Goal: Task Accomplishment & Management: Manage account settings

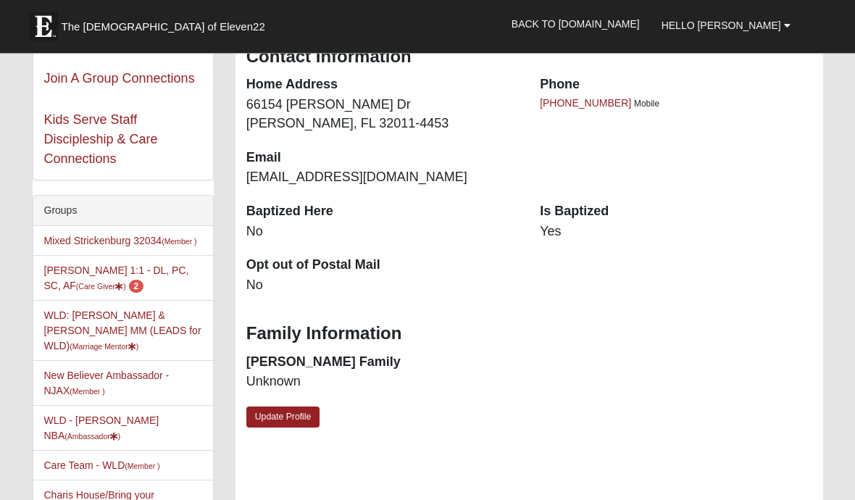
scroll to position [243, 0]
click at [85, 275] on link "Vicki Johnson 1:1 - DL, PC, SC, AF (Care Giver ) 2" at bounding box center [116, 277] width 145 height 27
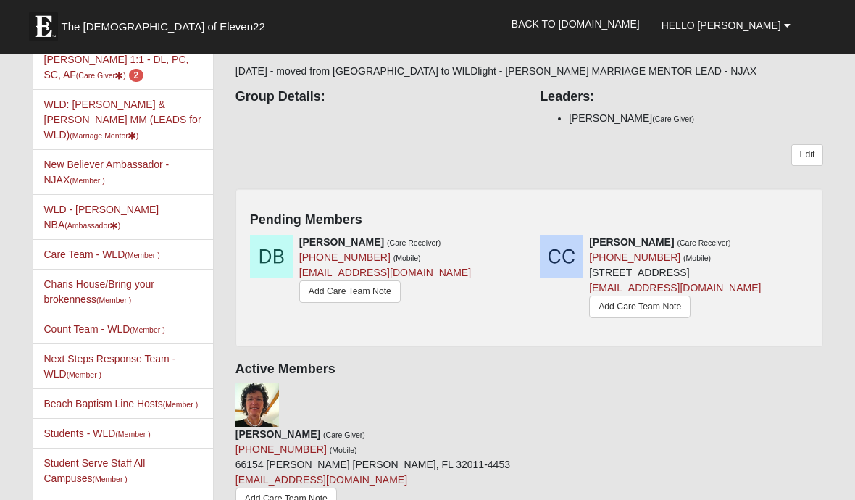
scroll to position [152, 0]
click at [817, 239] on icon at bounding box center [815, 242] width 10 height 10
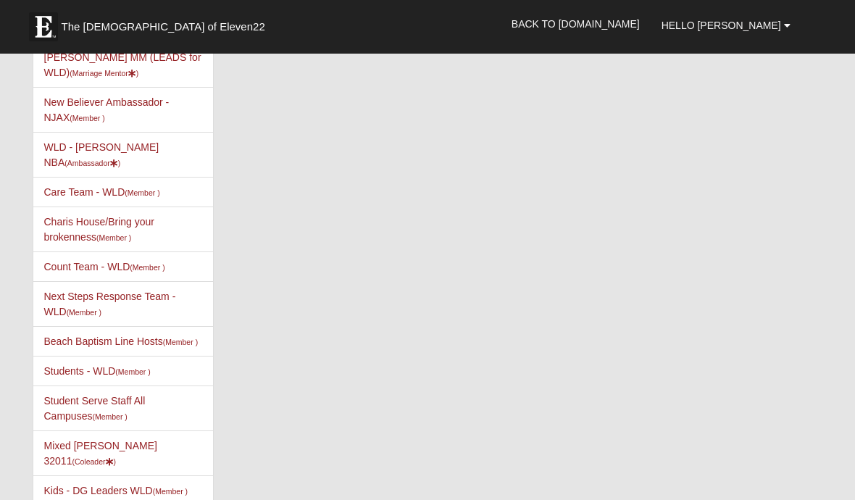
scroll to position [215, 0]
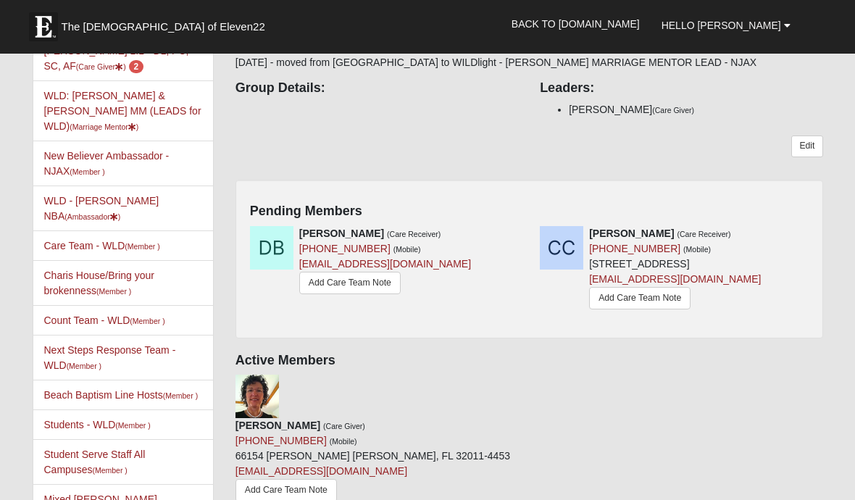
scroll to position [160, 0]
click at [800, 241] on div "Christy Chambers (Care Receiver) (904) 607-5178 (Mobile) 940233 Old Nassauville…" at bounding box center [674, 270] width 290 height 87
click at [805, 238] on div at bounding box center [812, 234] width 16 height 15
click at [815, 233] on icon at bounding box center [815, 234] width 10 height 10
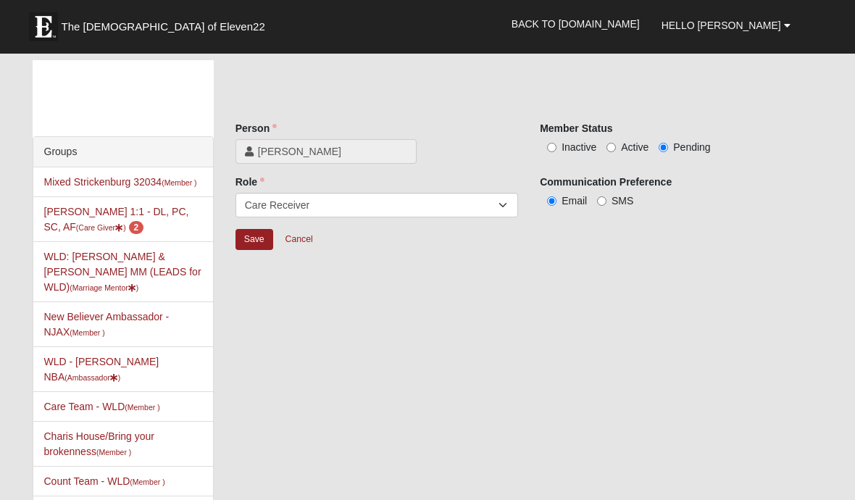
click at [610, 152] on input "Active" at bounding box center [611, 147] width 9 height 9
radio input "true"
click at [254, 241] on input "Save" at bounding box center [255, 239] width 38 height 21
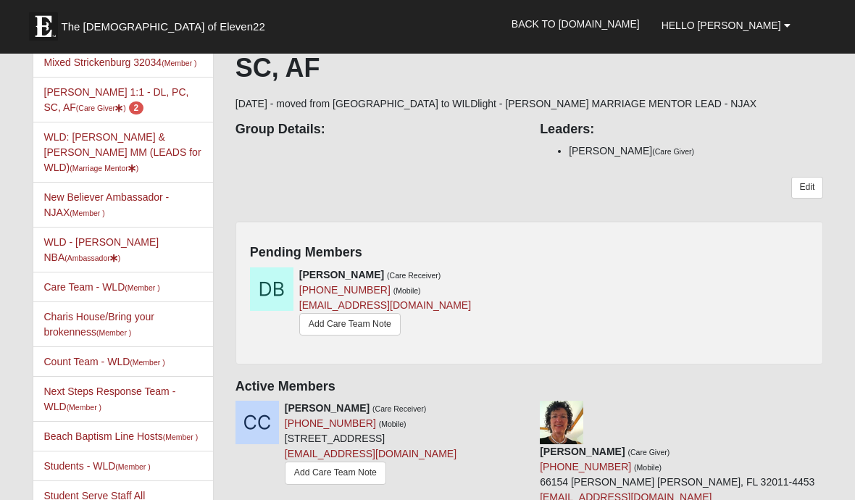
scroll to position [120, 0]
click at [754, 283] on div "[PERSON_NAME] (Care Receiver) [PHONE_NUMBER] (Mobile) [EMAIL_ADDRESS][DOMAIN_NA…" at bounding box center [529, 309] width 581 height 83
click at [694, 295] on div "[PERSON_NAME] (Care Receiver) [PHONE_NUMBER] (Mobile) [EMAIL_ADDRESS][DOMAIN_NA…" at bounding box center [529, 309] width 581 height 83
click at [526, 273] on icon at bounding box center [524, 275] width 10 height 10
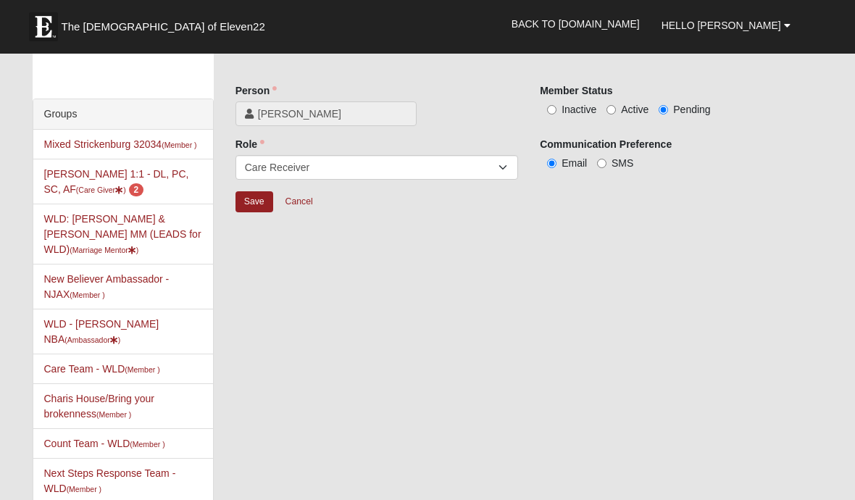
scroll to position [43, 0]
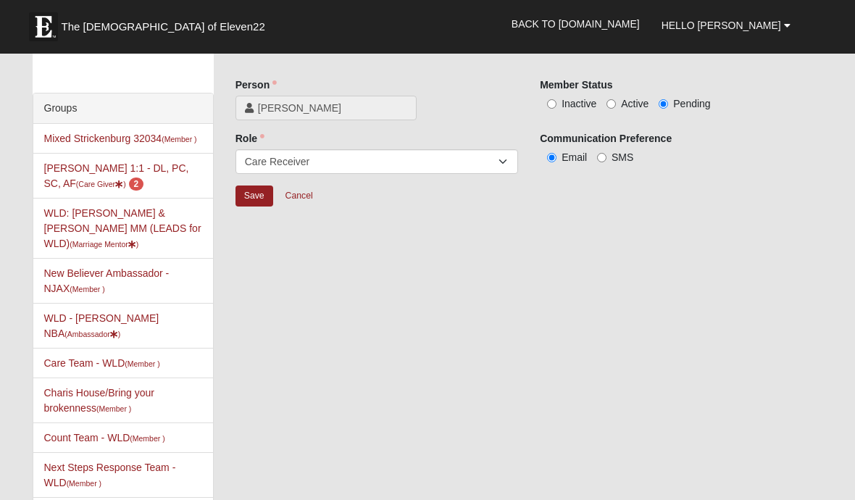
click at [613, 104] on input "Active" at bounding box center [611, 103] width 9 height 9
radio input "true"
click at [260, 200] on input "Save" at bounding box center [255, 196] width 38 height 21
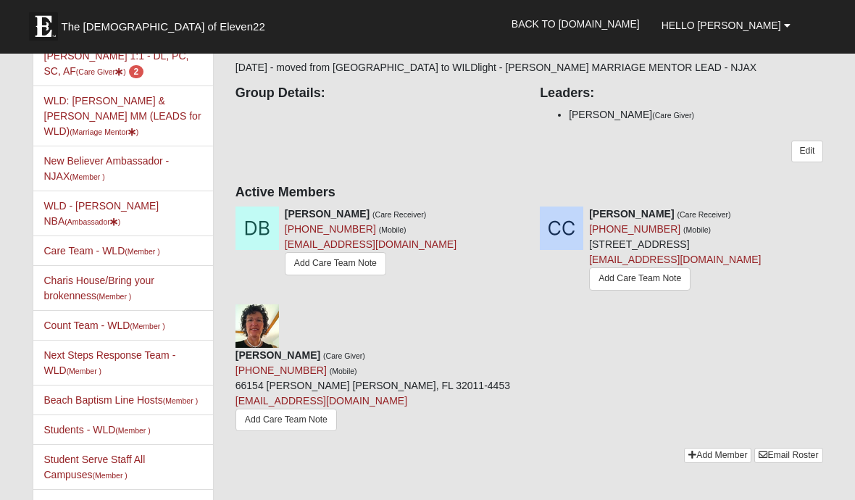
scroll to position [151, 0]
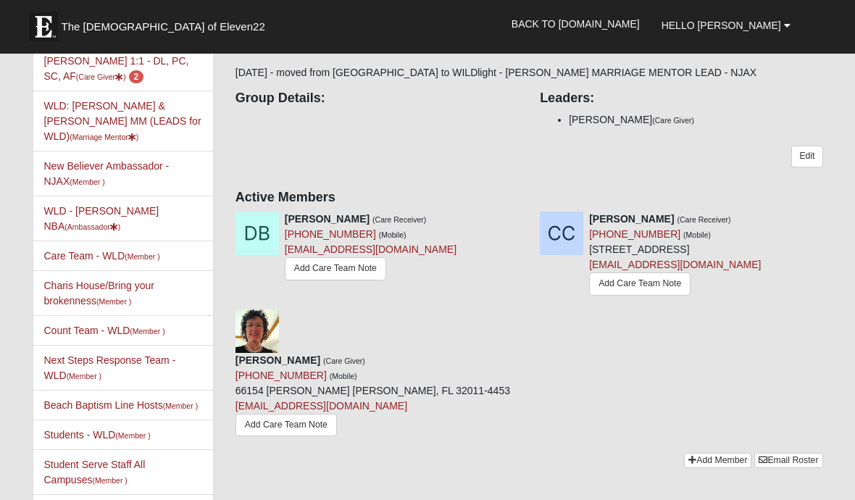
click at [589, 295] on link "Add Care Team Note" at bounding box center [639, 284] width 101 height 22
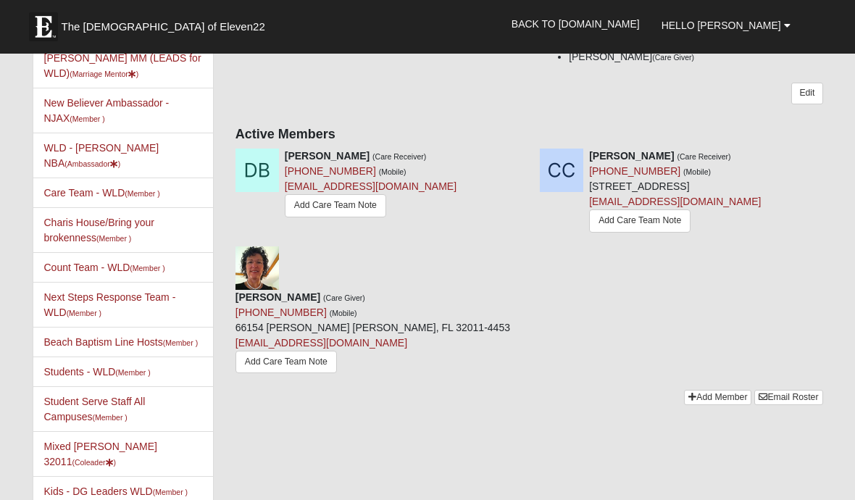
click at [824, 161] on link at bounding box center [829, 156] width 10 height 12
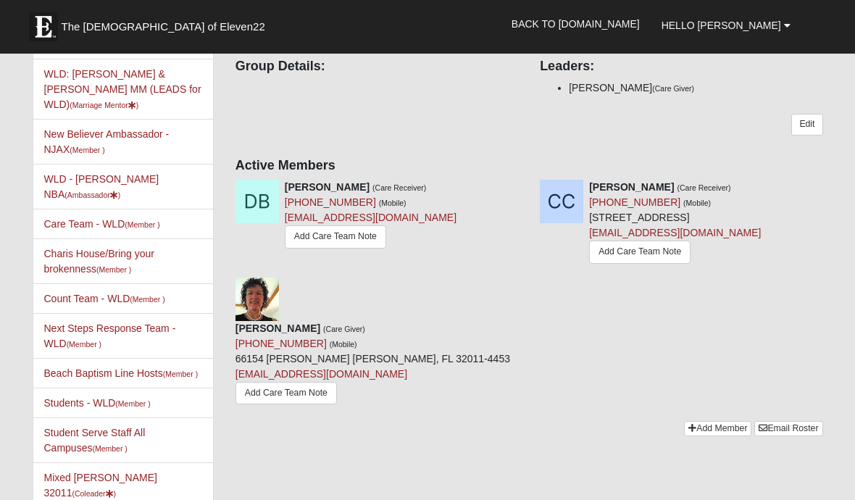
scroll to position [214, 0]
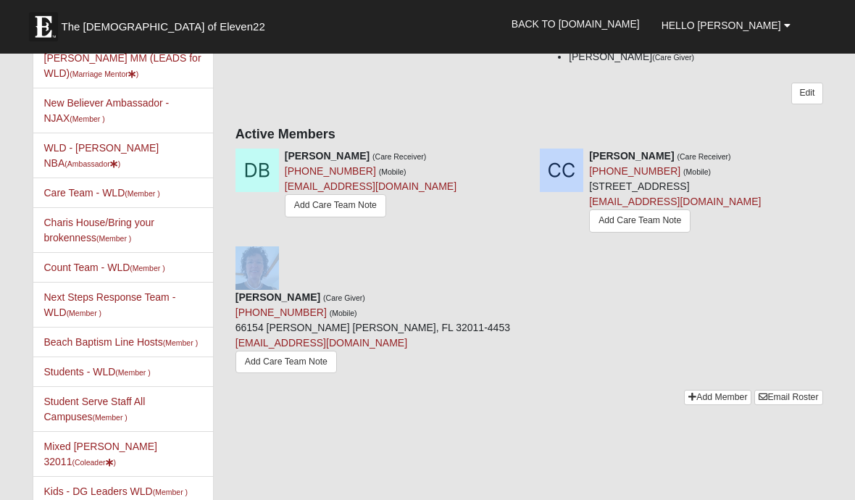
click at [834, 155] on icon at bounding box center [829, 156] width 10 height 10
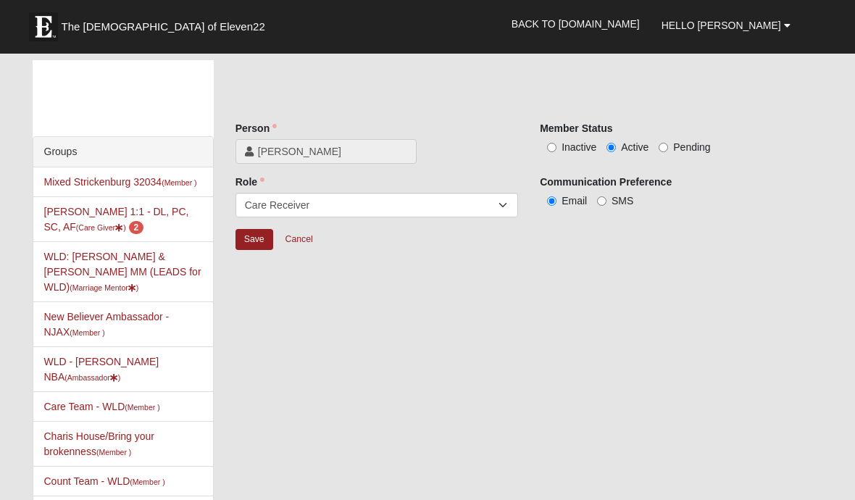
click at [552, 146] on input "Inactive" at bounding box center [551, 147] width 9 height 9
radio input "true"
click at [248, 246] on input "Save" at bounding box center [255, 239] width 38 height 21
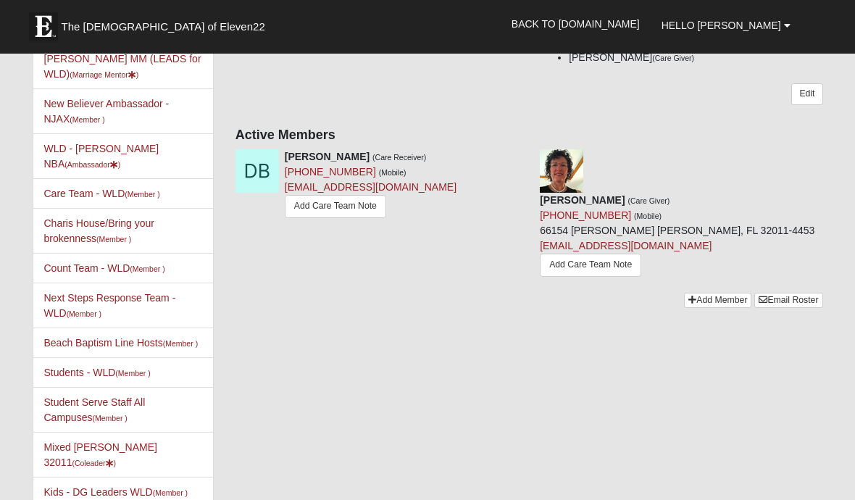
scroll to position [213, 0]
click at [510, 149] on div "Debbie Bean (Care Receiver) (636) 383-2038 (Mobile) debbiebean5@gmail.com Add C…" at bounding box center [377, 185] width 304 height 72
click at [515, 152] on div at bounding box center [521, 156] width 16 height 15
click at [510, 153] on div "Debbie Bean (Care Receiver) (636) 383-2038 (Mobile) debbiebean5@gmail.com Add C…" at bounding box center [377, 185] width 304 height 72
click at [513, 149] on div at bounding box center [521, 156] width 16 height 15
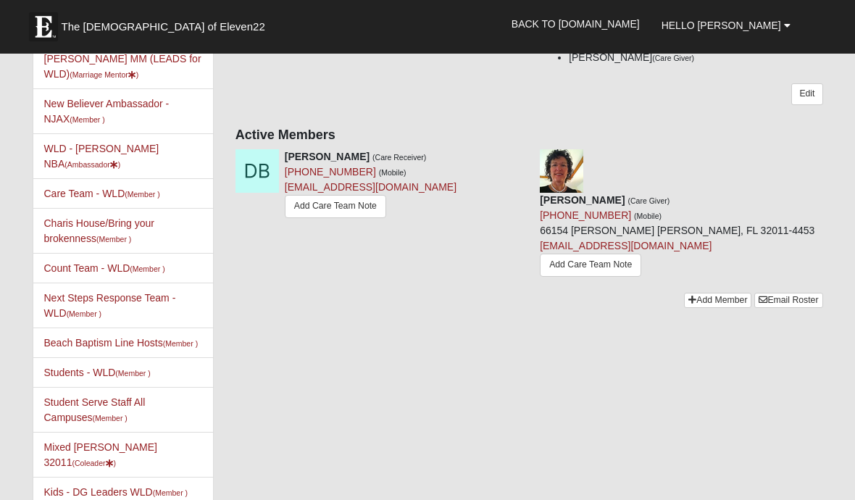
click at [511, 151] on div "Debbie Bean (Care Receiver) (636) 383-2038 (Mobile) debbiebean5@gmail.com Add C…" at bounding box center [377, 185] width 304 height 72
click at [514, 153] on div at bounding box center [521, 156] width 16 height 15
click at [515, 153] on div at bounding box center [521, 156] width 16 height 15
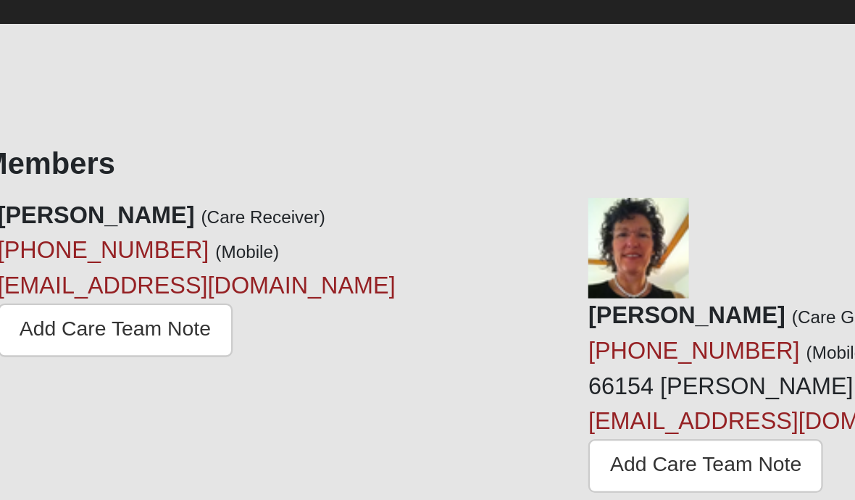
click at [513, 129] on div at bounding box center [521, 136] width 16 height 15
click at [519, 131] on icon at bounding box center [524, 136] width 10 height 10
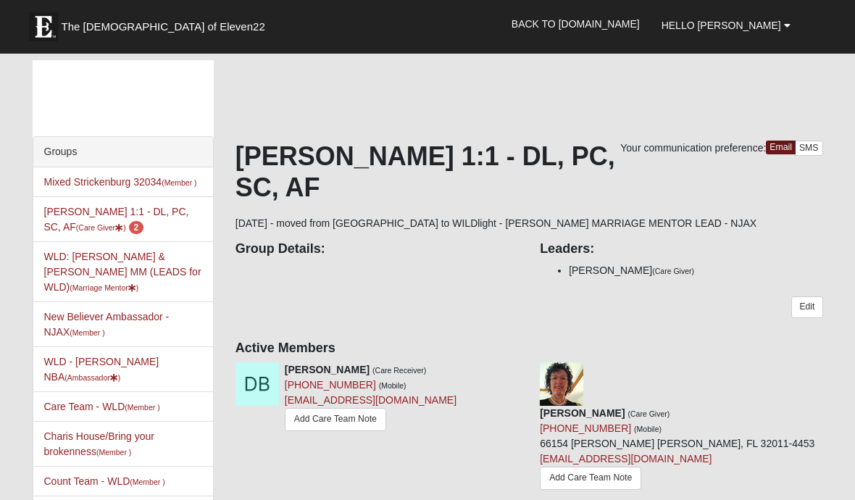
click at [328, 420] on link "Add Care Team Note" at bounding box center [335, 419] width 101 height 22
click at [326, 420] on link "Add Care Team Note" at bounding box center [335, 419] width 101 height 22
click at [473, 360] on div "Your communication preference: Email SMS Vicki Johnson 1:1 - DL, PC, SC, AF 9/3…" at bounding box center [530, 323] width 588 height 365
click at [489, 353] on h4 "Active Members" at bounding box center [530, 349] width 588 height 16
click at [473, 353] on h4 "Active Members" at bounding box center [530, 349] width 588 height 16
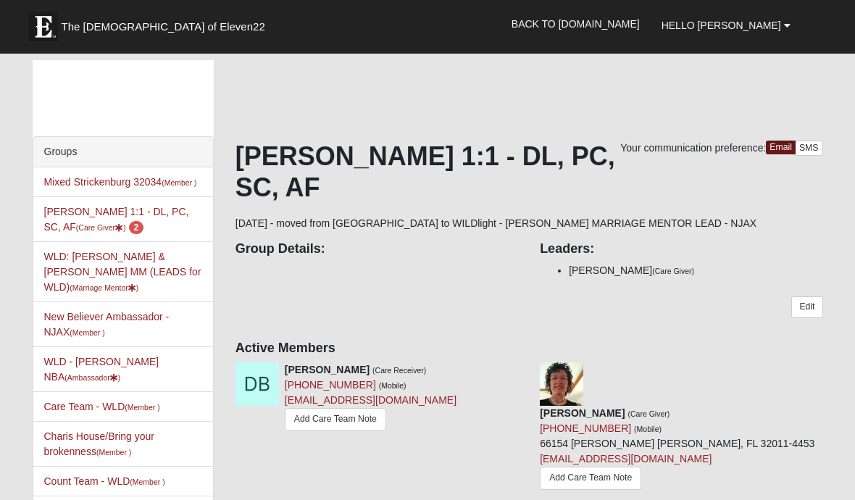
click at [410, 349] on h4 "Active Members" at bounding box center [530, 349] width 588 height 16
click at [509, 365] on div "Debbie Bean (Care Receiver) (636) 383-2038 (Mobile) debbiebean5@gmail.com Add C…" at bounding box center [377, 398] width 304 height 72
click at [515, 369] on div at bounding box center [521, 369] width 16 height 15
click at [515, 365] on div at bounding box center [521, 369] width 16 height 15
click at [129, 231] on span "2" at bounding box center [136, 227] width 15 height 13
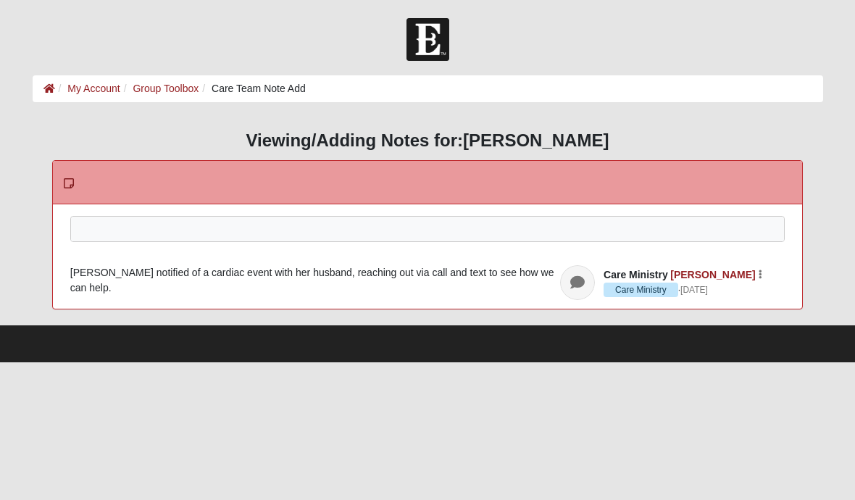
click at [99, 231] on div at bounding box center [427, 249] width 713 height 64
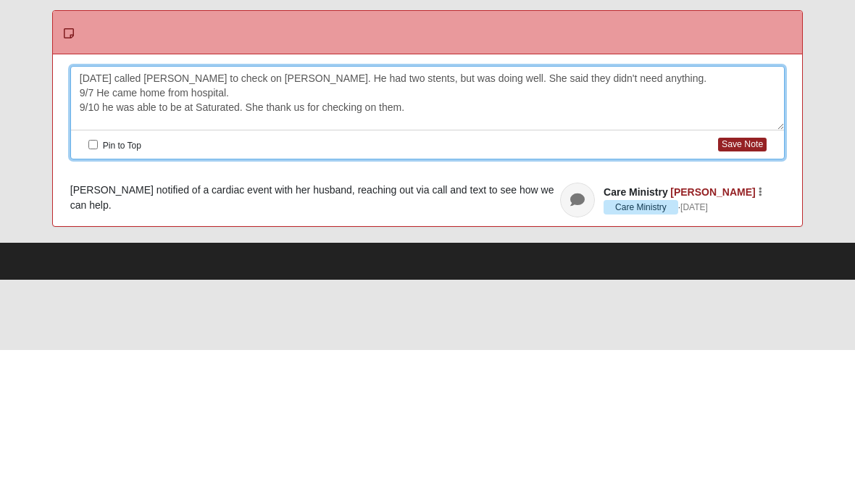
click at [747, 288] on button "Save Note" at bounding box center [742, 295] width 49 height 14
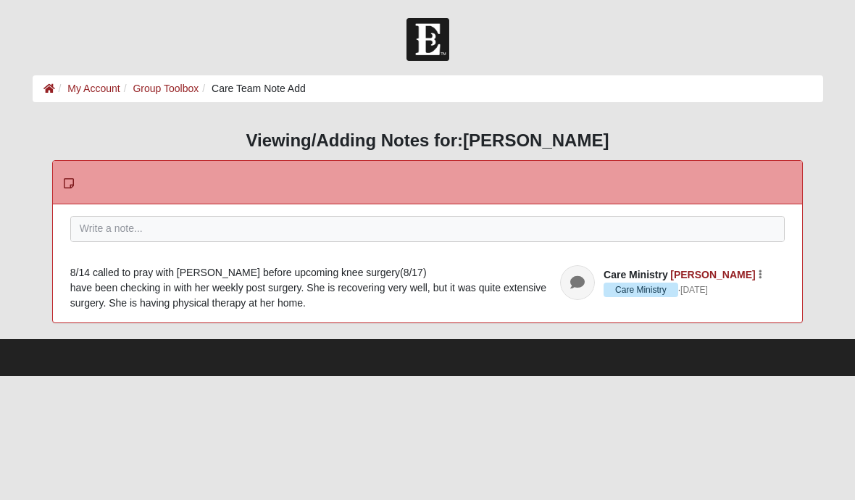
click at [366, 272] on div "8/14 called to pray with [PERSON_NAME] before upcoming knee surgery(8/17) have …" at bounding box center [427, 288] width 715 height 46
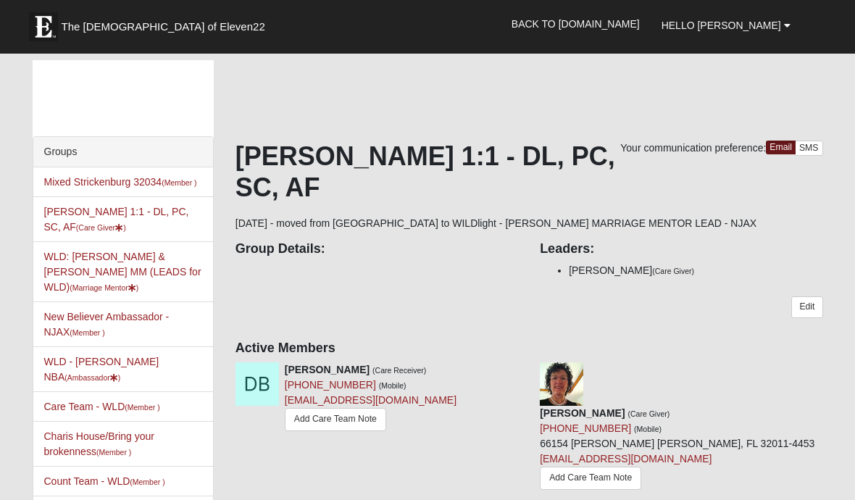
click at [508, 365] on div "[PERSON_NAME] (Care Receiver) [PHONE_NUMBER] (Mobile) [EMAIL_ADDRESS][DOMAIN_NA…" at bounding box center [377, 398] width 304 height 72
click at [511, 364] on div "[PERSON_NAME] (Care Receiver) [PHONE_NUMBER] (Mobile) [EMAIL_ADDRESS][DOMAIN_NA…" at bounding box center [377, 398] width 304 height 72
click at [509, 365] on div "[PERSON_NAME] (Care Receiver) [PHONE_NUMBER] (Mobile) [EMAIL_ADDRESS][DOMAIN_NA…" at bounding box center [377, 398] width 304 height 72
click at [511, 363] on div "[PERSON_NAME] (Care Receiver) [PHONE_NUMBER] (Mobile) [EMAIL_ADDRESS][DOMAIN_NA…" at bounding box center [377, 398] width 304 height 72
click at [512, 365] on div "[PERSON_NAME] (Care Receiver) [PHONE_NUMBER] (Mobile) [EMAIL_ADDRESS][DOMAIN_NA…" at bounding box center [377, 398] width 304 height 72
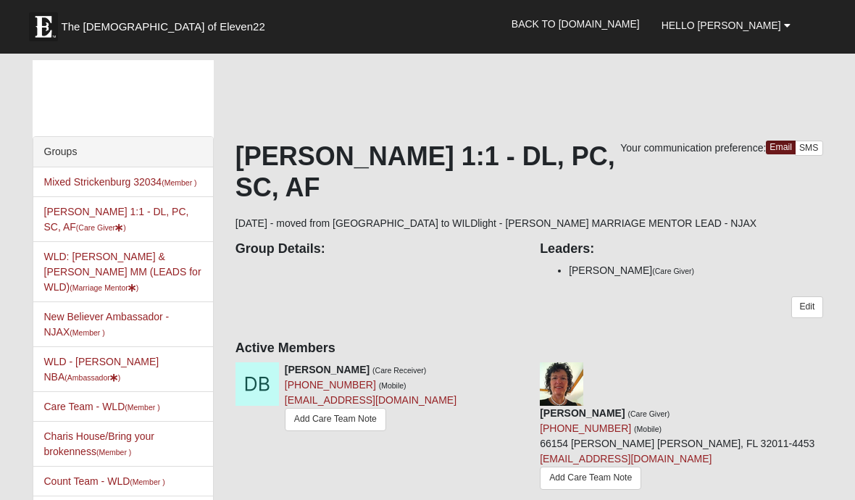
click at [515, 365] on div at bounding box center [521, 369] width 16 height 15
click at [520, 372] on icon at bounding box center [524, 370] width 10 height 10
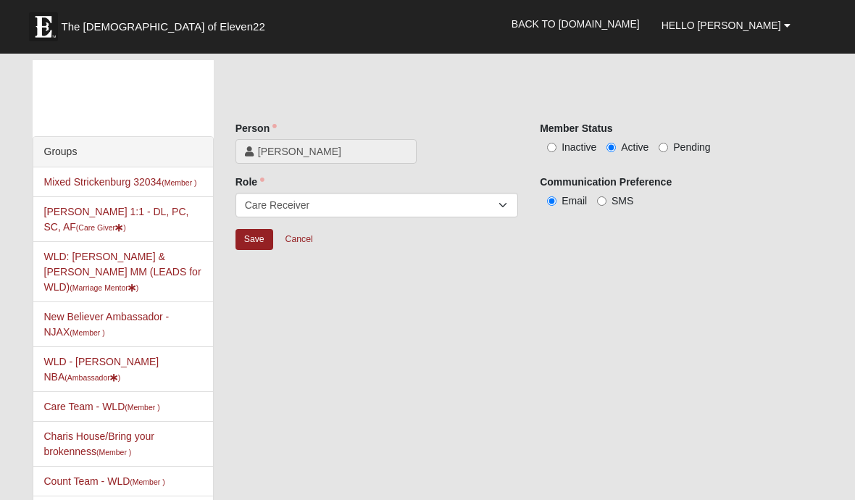
click at [555, 146] on input "Inactive" at bounding box center [551, 147] width 9 height 9
radio input "true"
click at [251, 244] on input "Save" at bounding box center [255, 239] width 38 height 21
